Goal: Information Seeking & Learning: Compare options

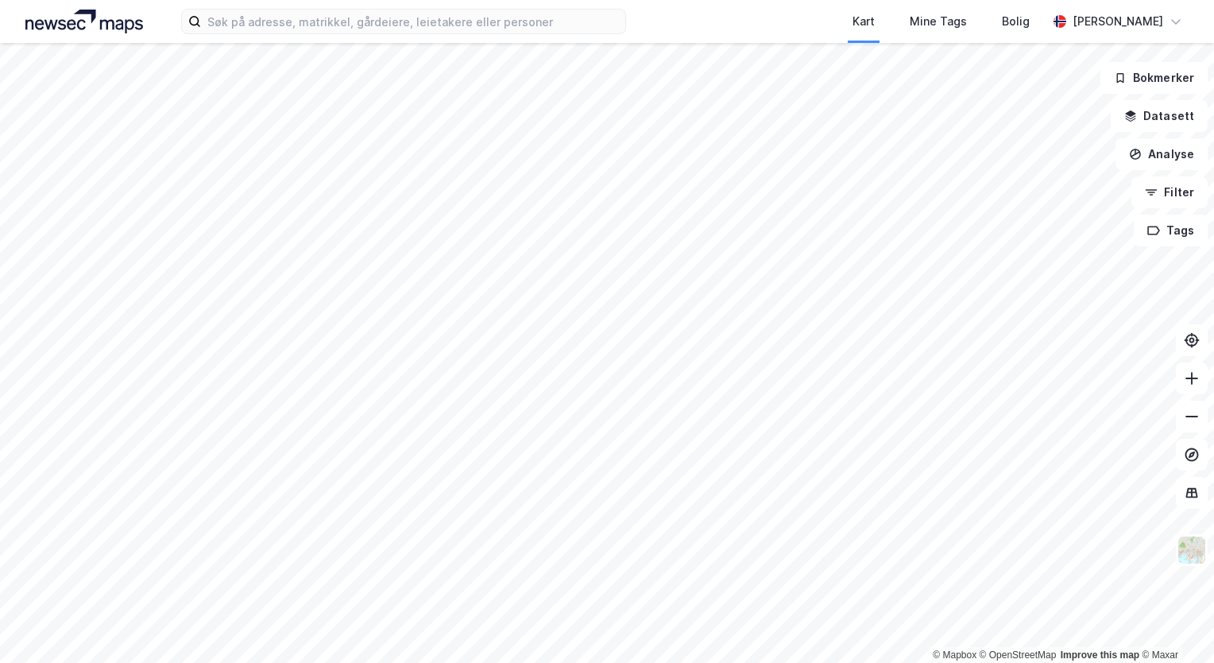
click at [387, 662] on html "Kart Mine Tags Bolig [PERSON_NAME] © Mapbox © OpenStreetMap Improve this map © …" at bounding box center [607, 331] width 1214 height 663
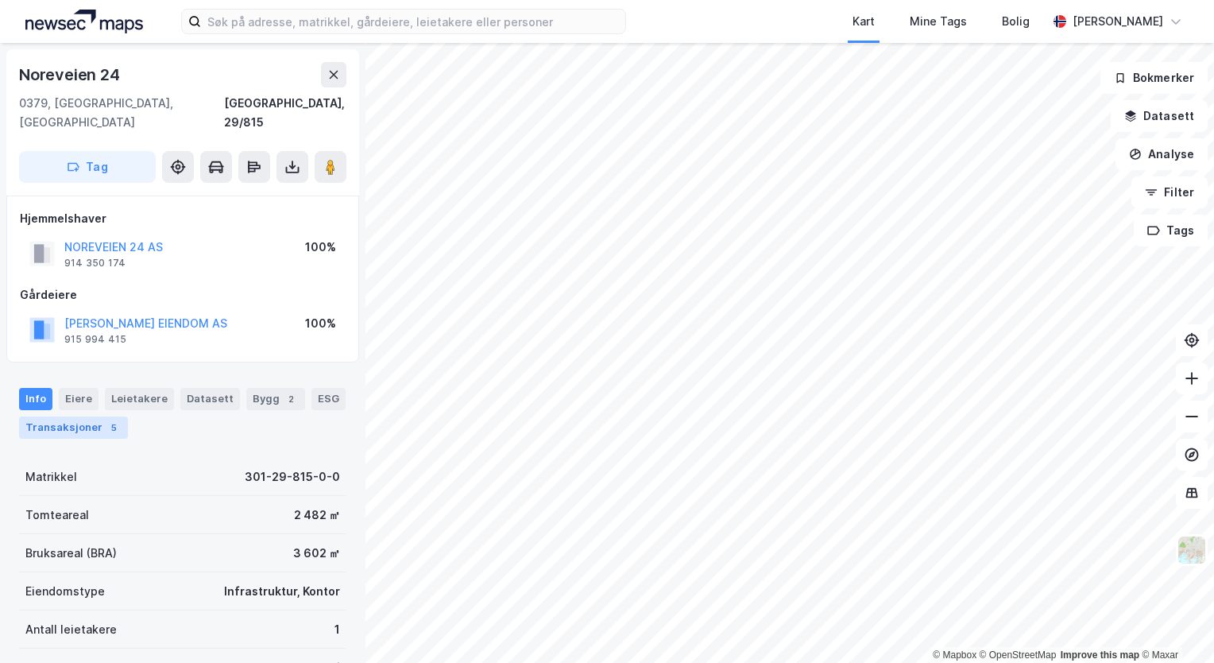
click at [72, 416] on div "Transaksjoner 5" at bounding box center [73, 427] width 109 height 22
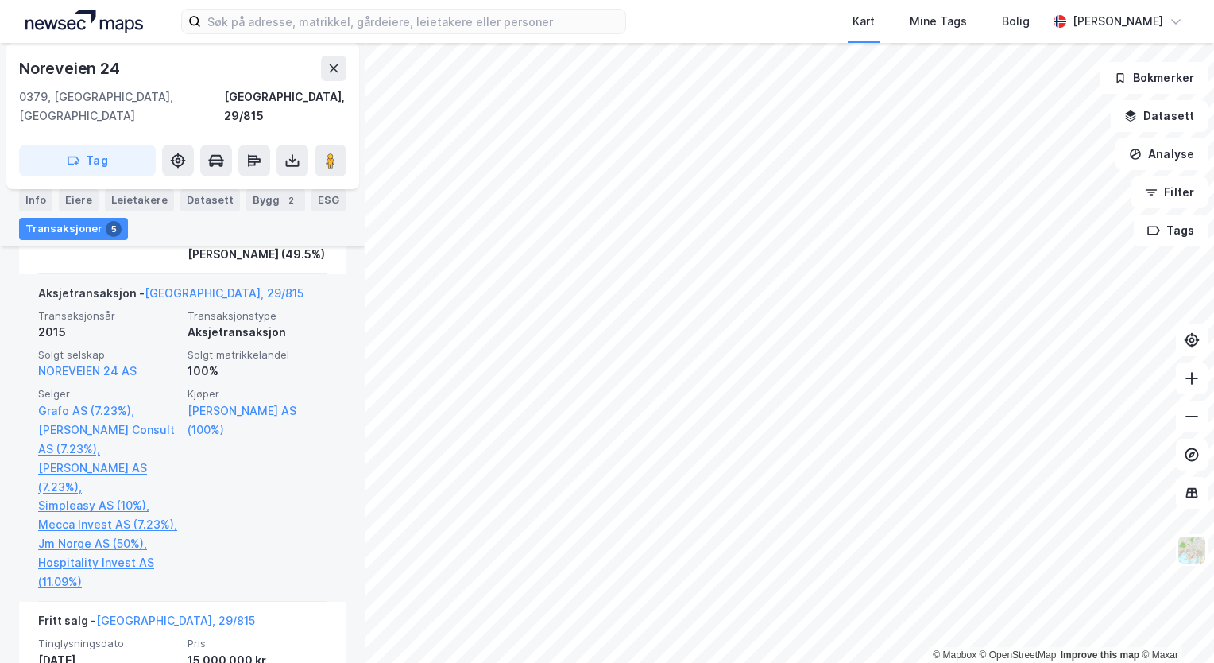
scroll to position [825, 0]
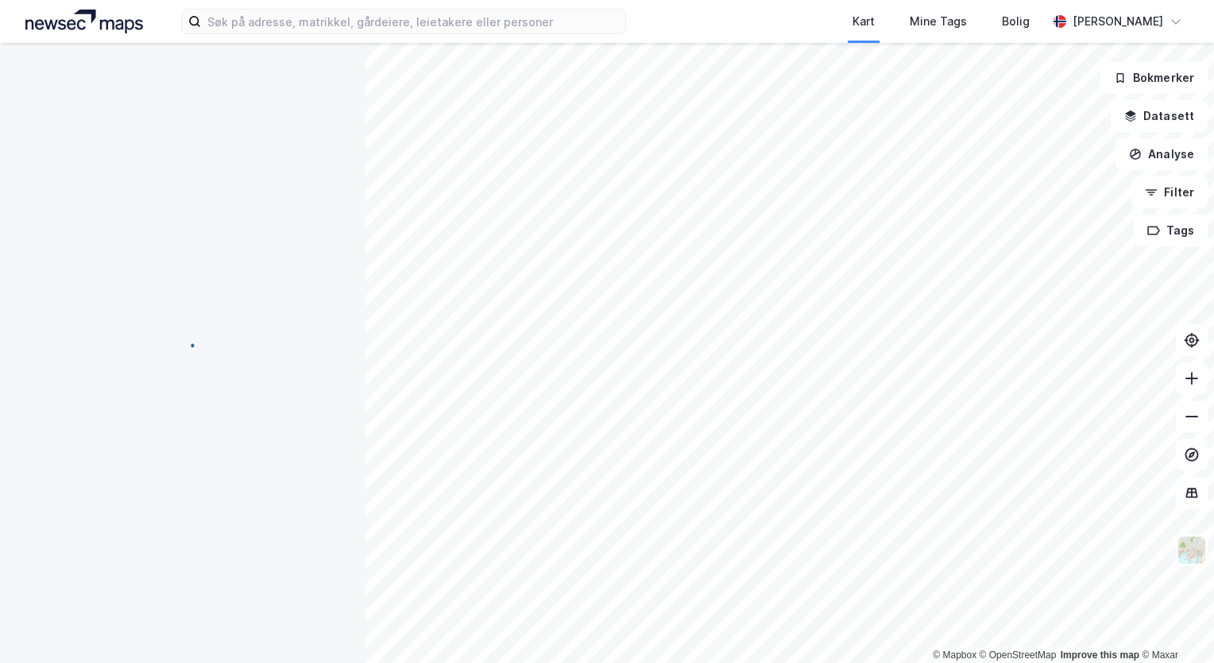
scroll to position [130, 0]
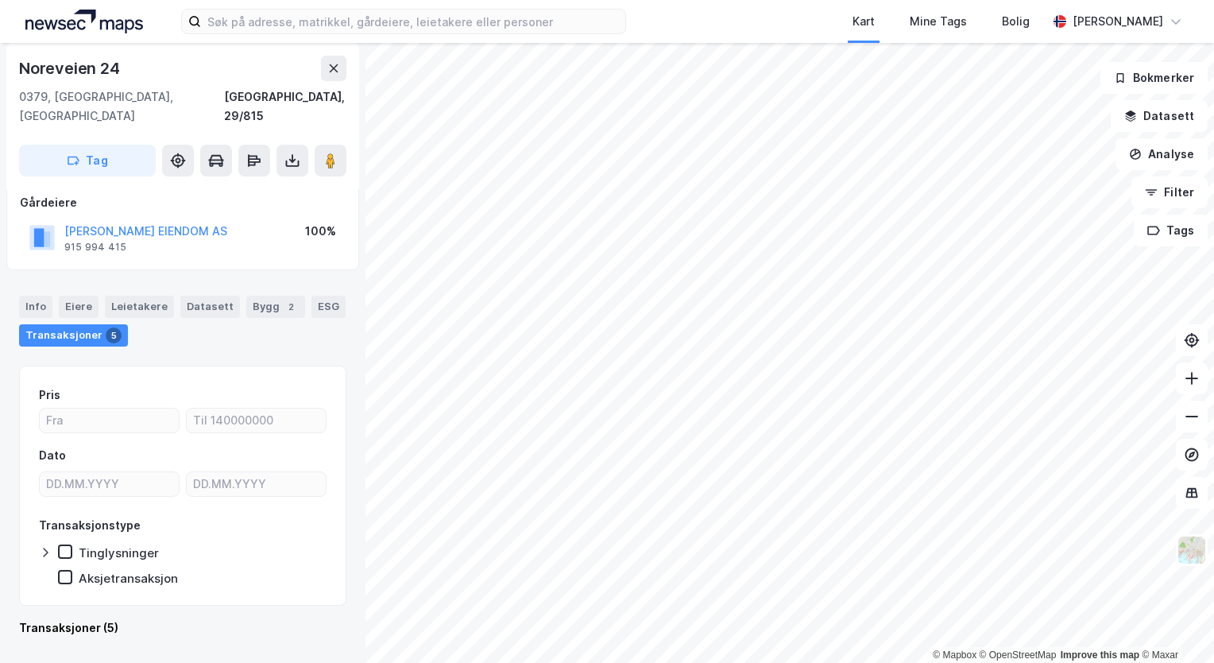
scroll to position [73, 0]
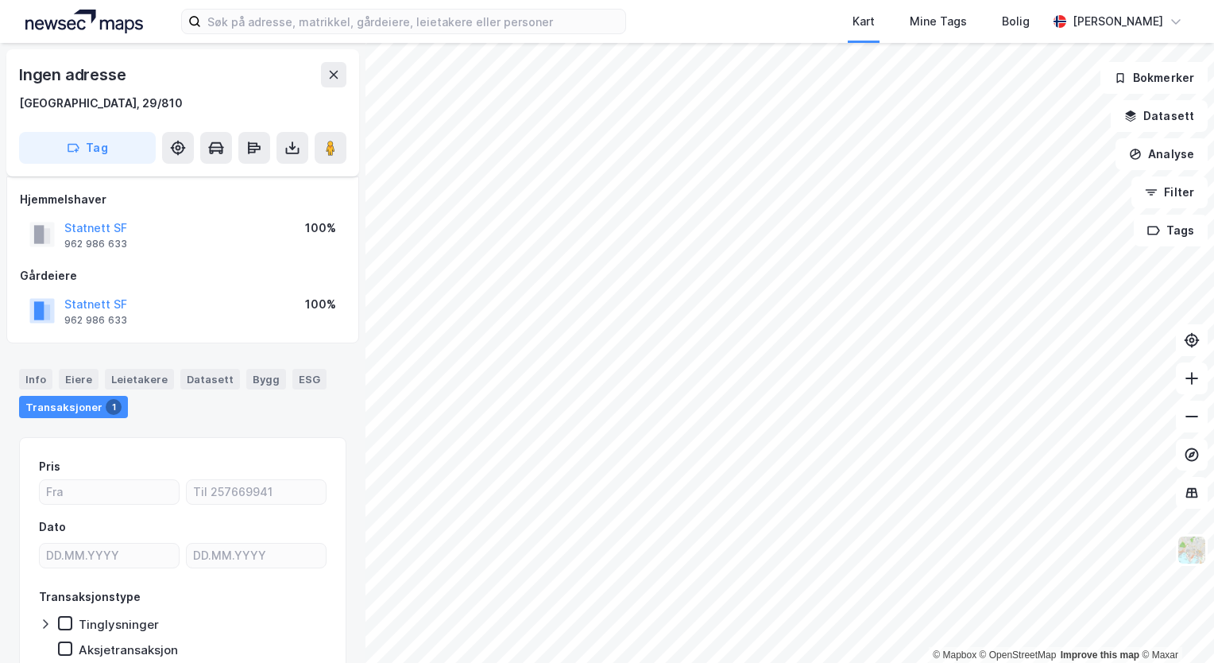
scroll to position [72, 0]
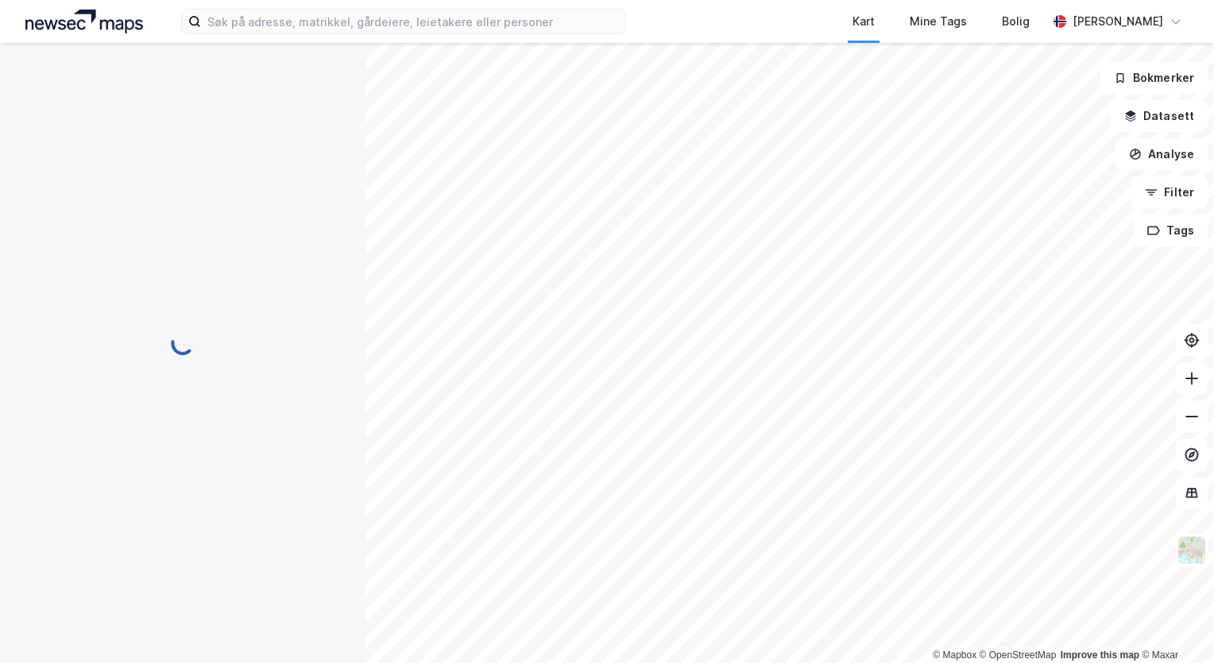
scroll to position [72, 0]
